Goal: Entertainment & Leisure: Browse casually

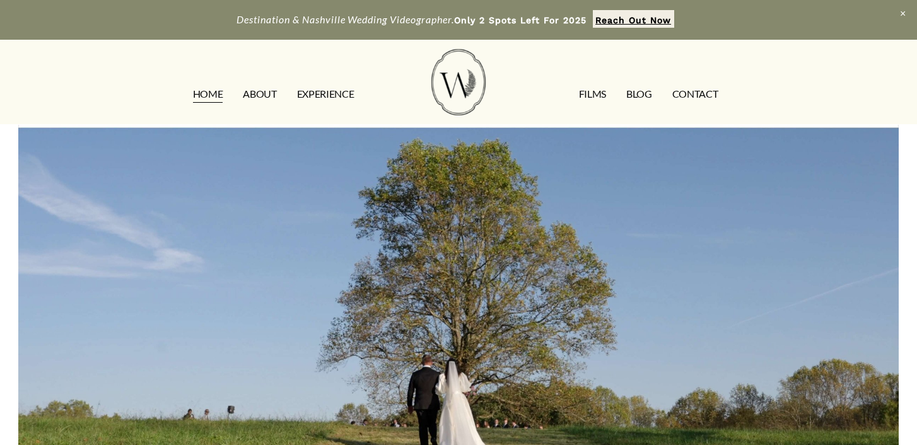
click at [474, 78] on img at bounding box center [459, 82] width 54 height 66
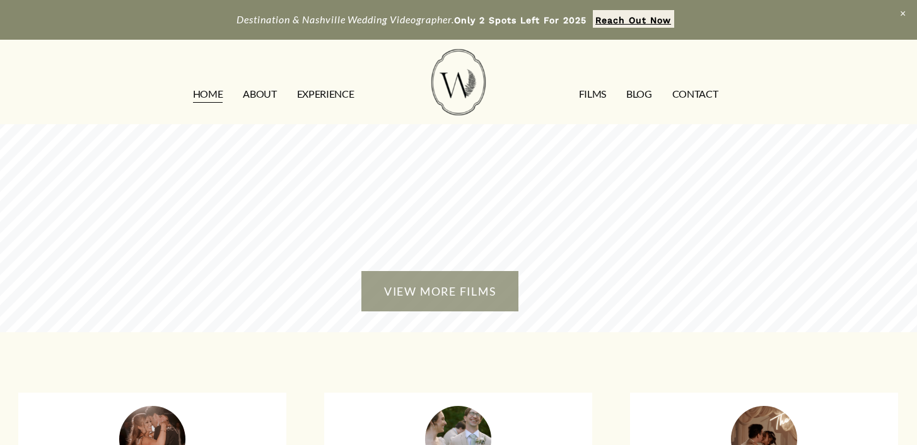
scroll to position [2713, 0]
click at [438, 270] on link "VIEW MORE FILMS" at bounding box center [439, 290] width 157 height 41
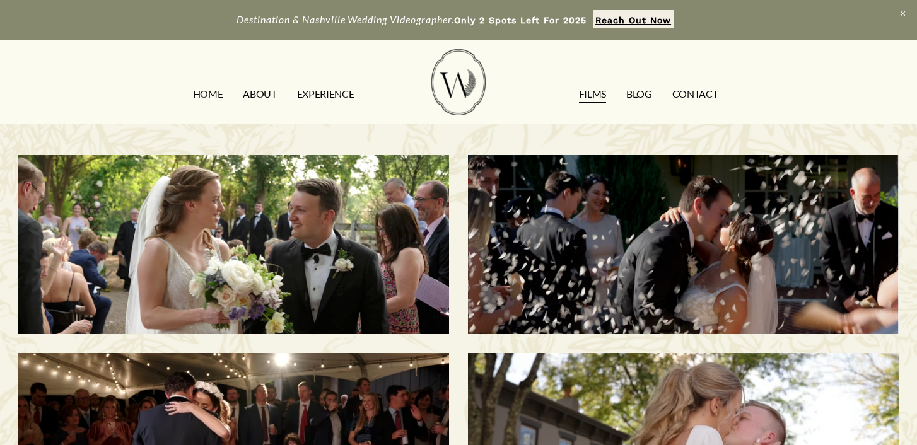
scroll to position [20, 0]
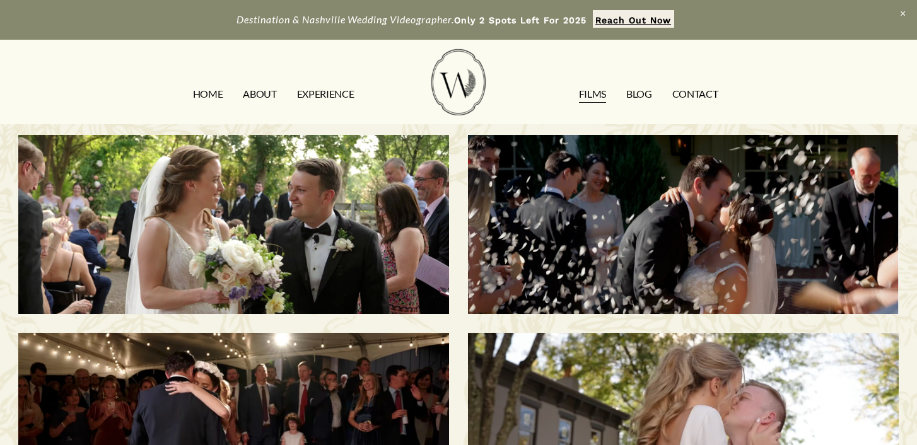
click at [408, 209] on h3 "Morgan & Tommy | Nashville, TN" at bounding box center [234, 224] width 370 height 149
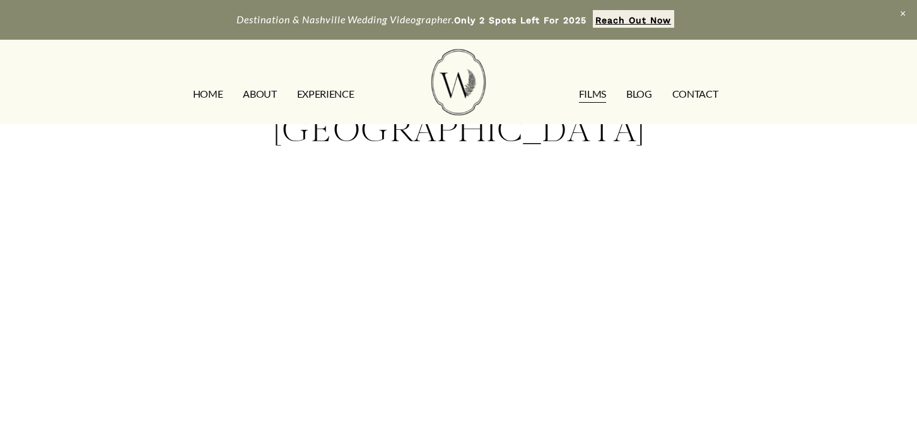
scroll to position [138, 0]
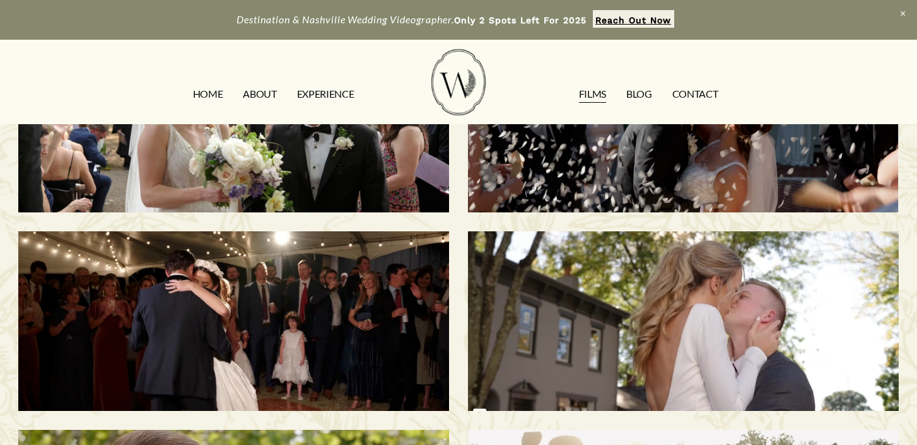
scroll to position [230, 0]
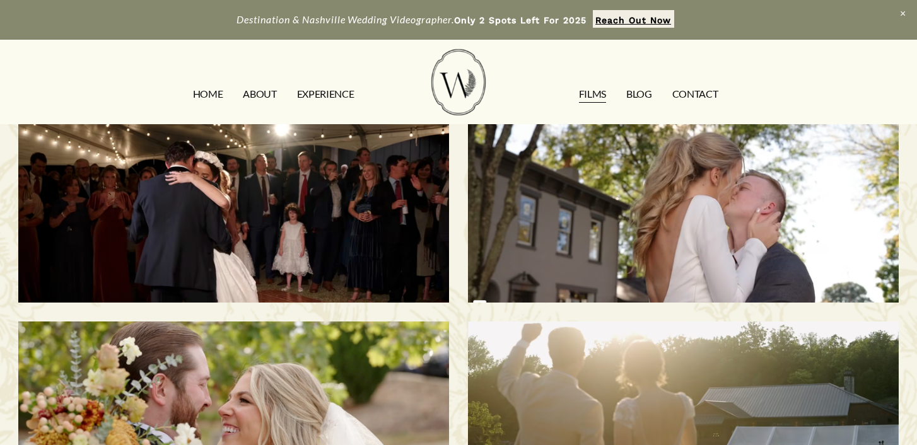
click at [619, 164] on div "Bailee & Matthew | Milton, KY" at bounding box center [683, 213] width 431 height 180
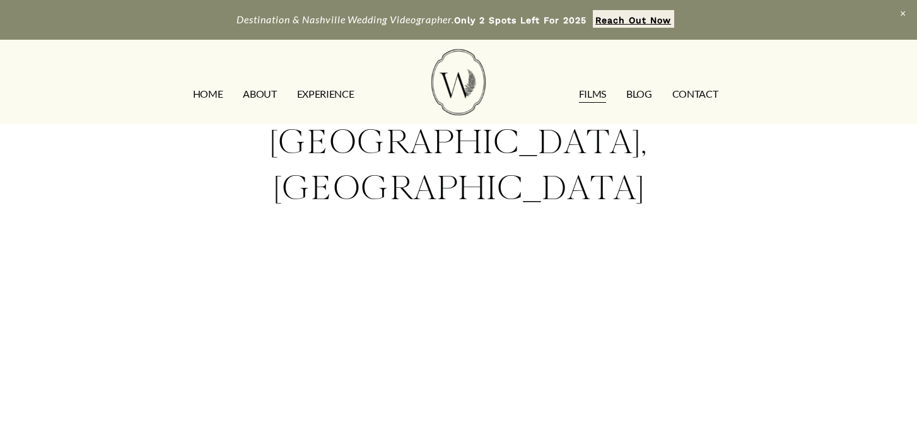
scroll to position [84, 0]
click at [840, 326] on div "Bailee & Matthew | Milton, KY" at bounding box center [458, 307] width 917 height 532
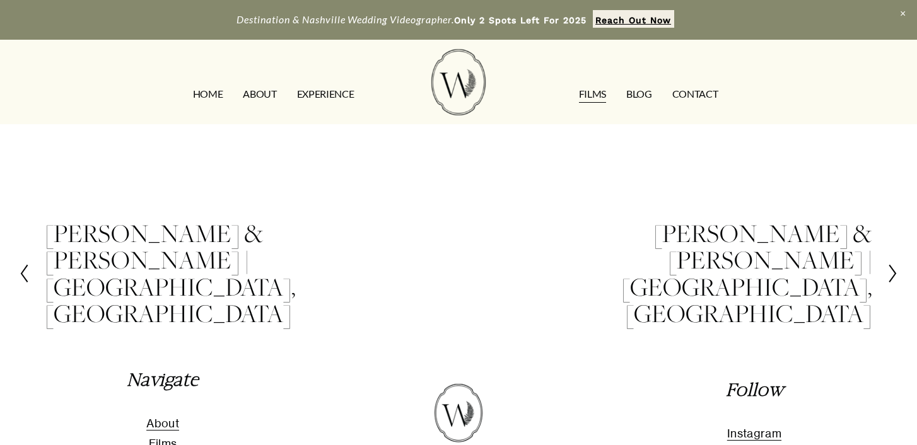
scroll to position [403, 0]
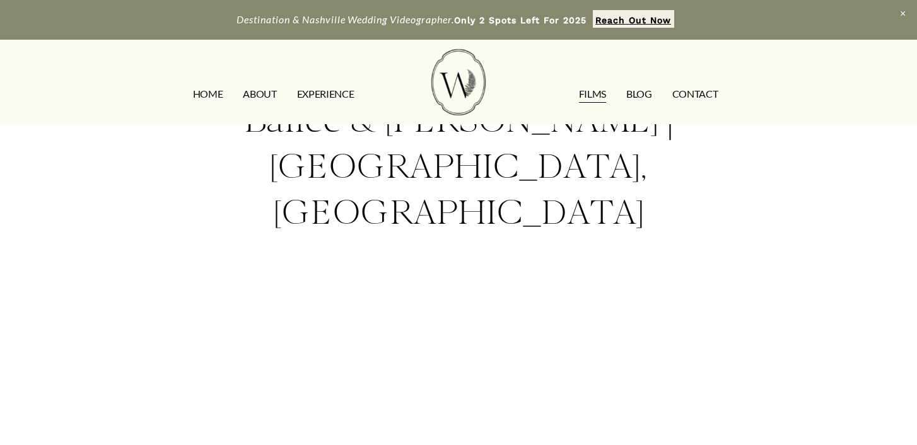
scroll to position [0, 0]
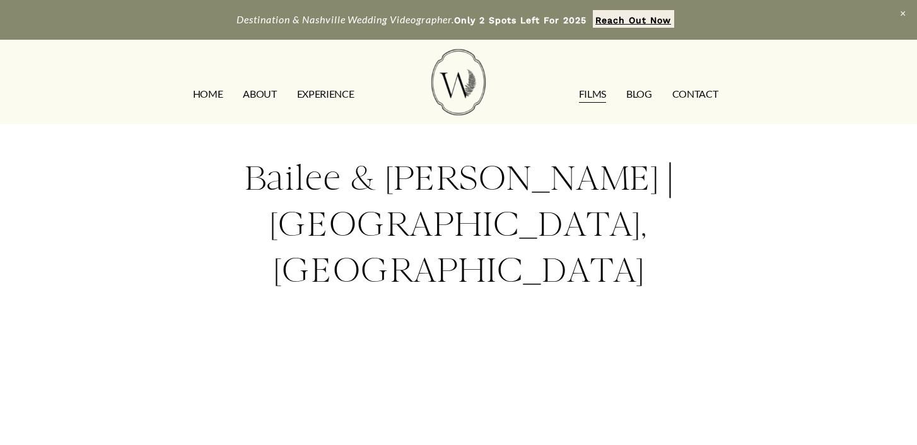
click at [323, 90] on link "EXPERIENCE" at bounding box center [325, 94] width 57 height 20
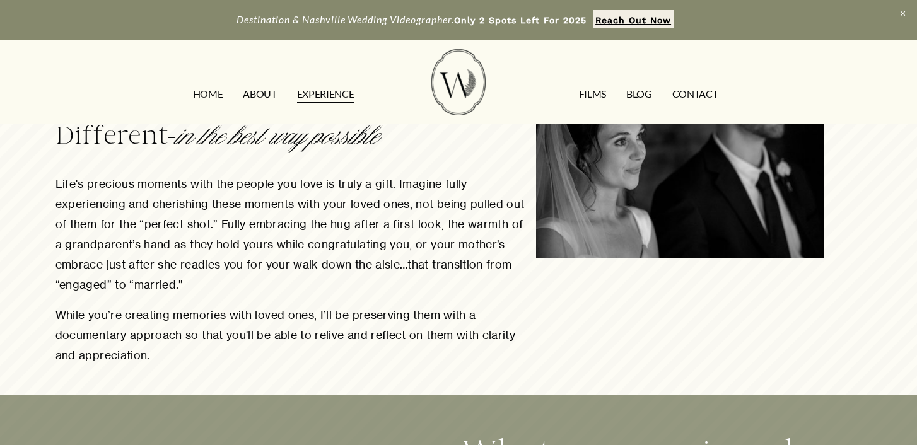
scroll to position [579, 0]
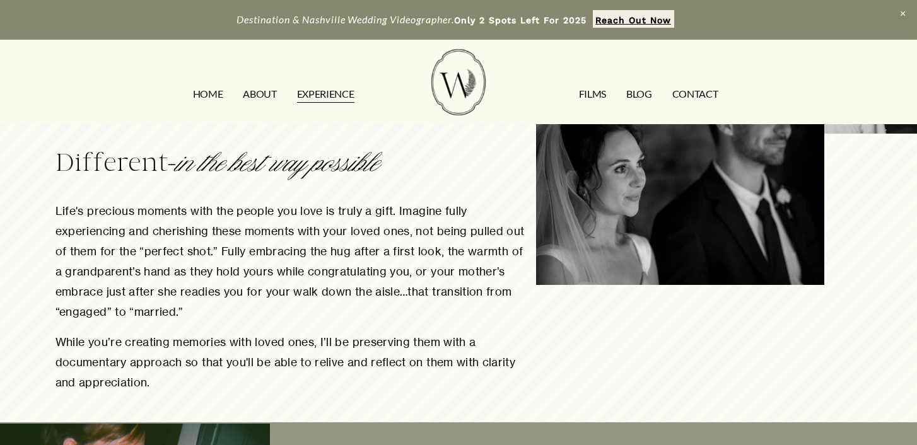
click at [454, 109] on img at bounding box center [459, 82] width 54 height 66
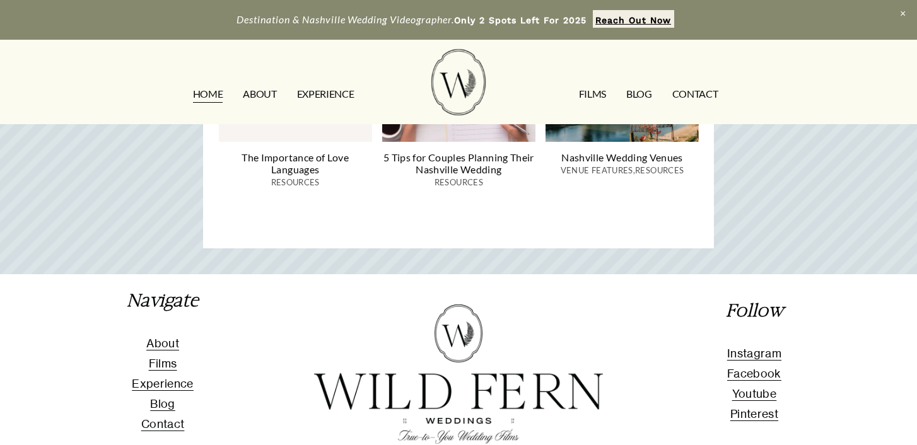
scroll to position [4418, 0]
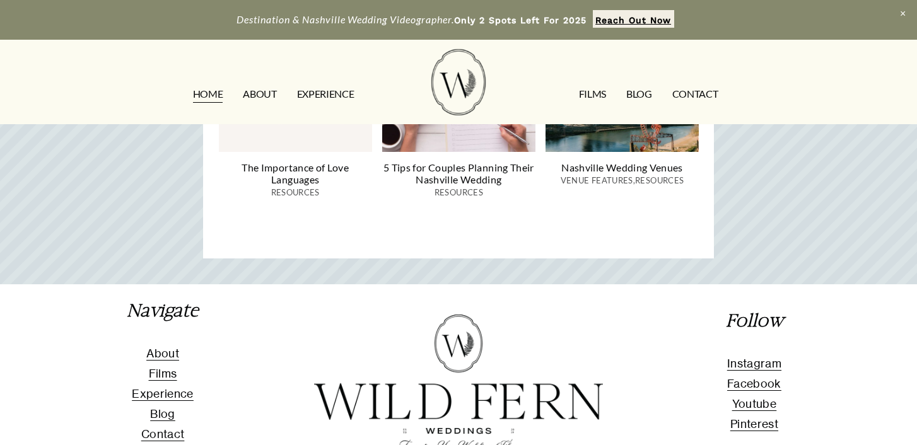
click at [755, 357] on span "Instagram" at bounding box center [754, 363] width 54 height 13
